Goal: Check status: Check status

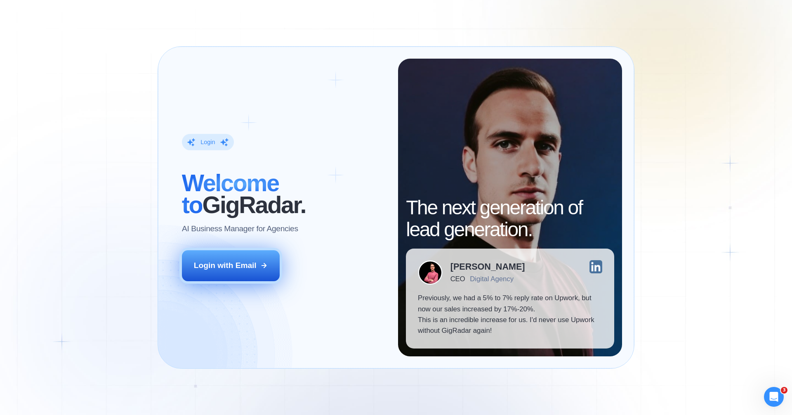
click at [238, 268] on div "Login with Email" at bounding box center [225, 265] width 63 height 11
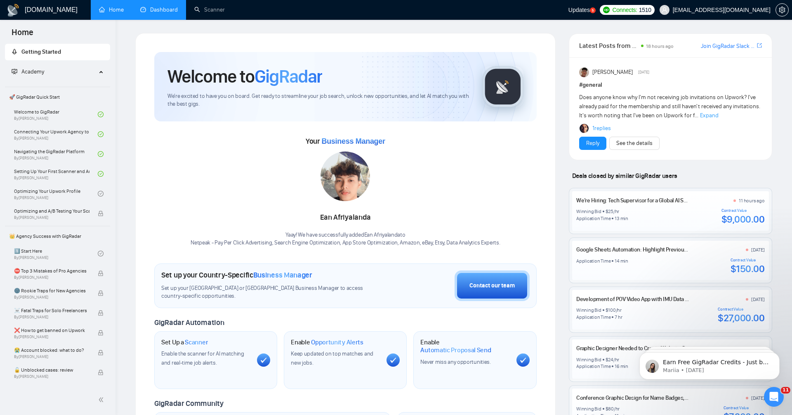
click at [165, 10] on link "Dashboard" at bounding box center [159, 9] width 38 height 7
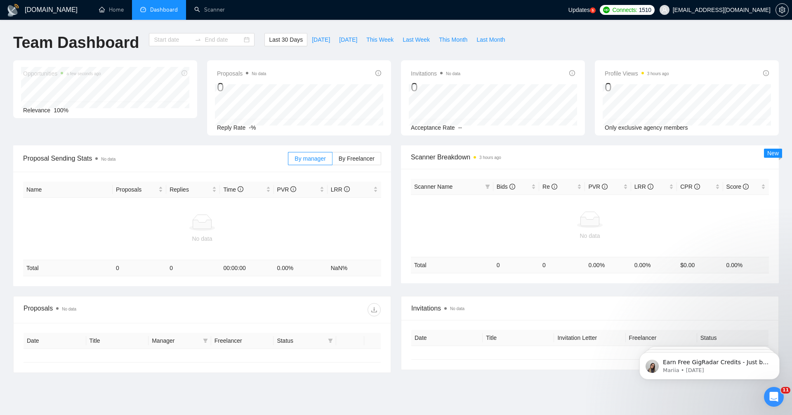
type input "2025-07-12"
type input "2025-08-11"
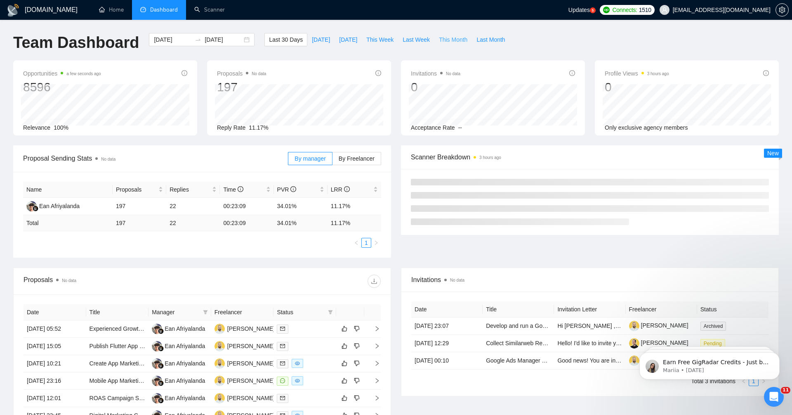
click at [452, 40] on span "This Month" at bounding box center [453, 39] width 28 height 9
type input "2025-08-01"
type input "2025-08-31"
